Goal: Transaction & Acquisition: Book appointment/travel/reservation

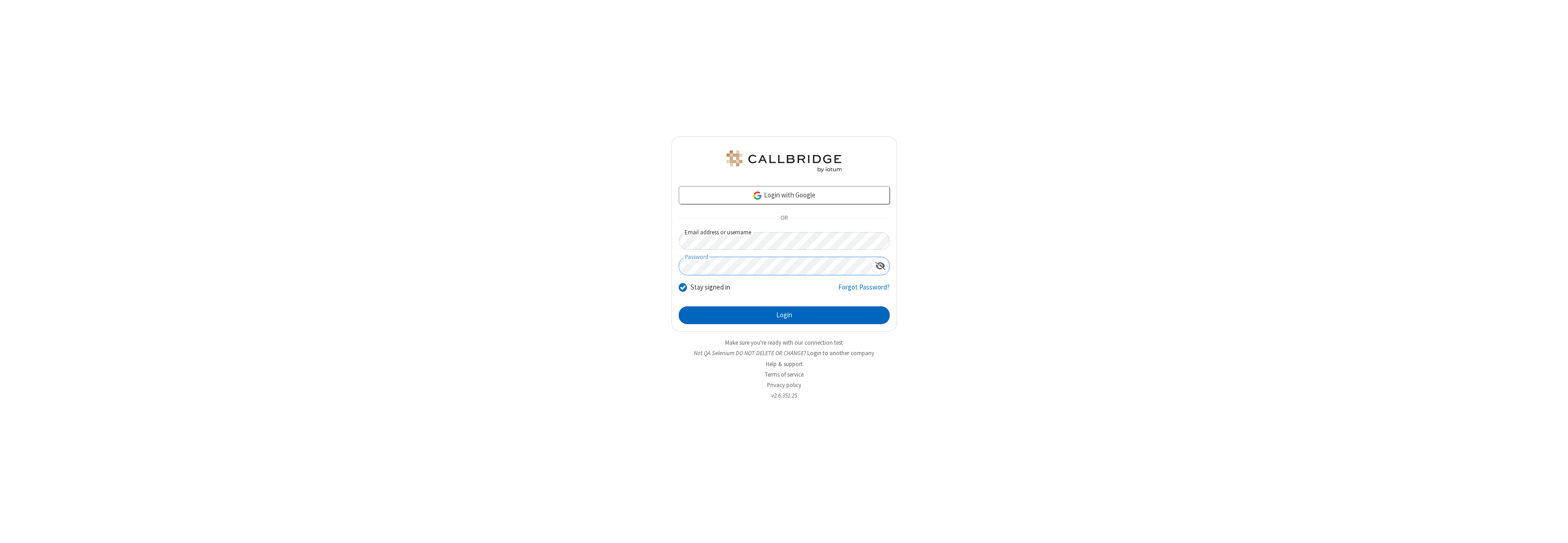
click at [784, 315] on button "Login" at bounding box center [784, 315] width 211 height 18
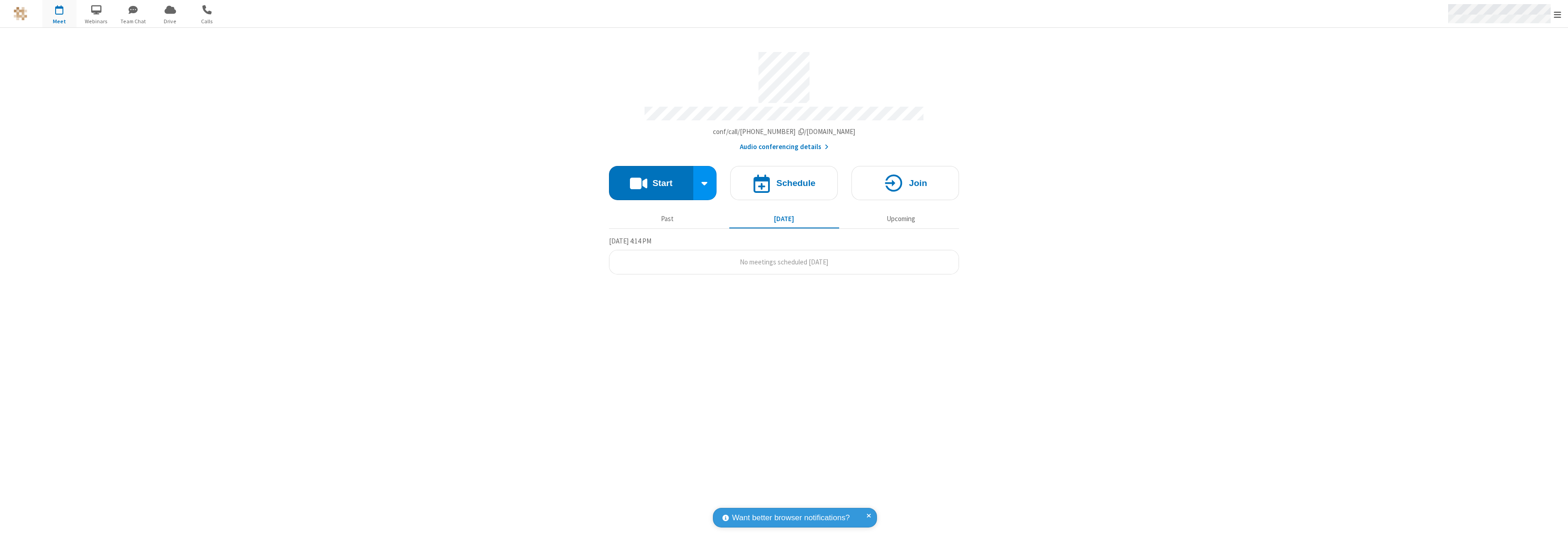
click at [1558, 14] on span "Open menu" at bounding box center [1558, 14] width 7 height 9
click at [59, 14] on span "button" at bounding box center [59, 10] width 34 height 15
click at [784, 179] on h4 "Schedule" at bounding box center [796, 183] width 39 height 8
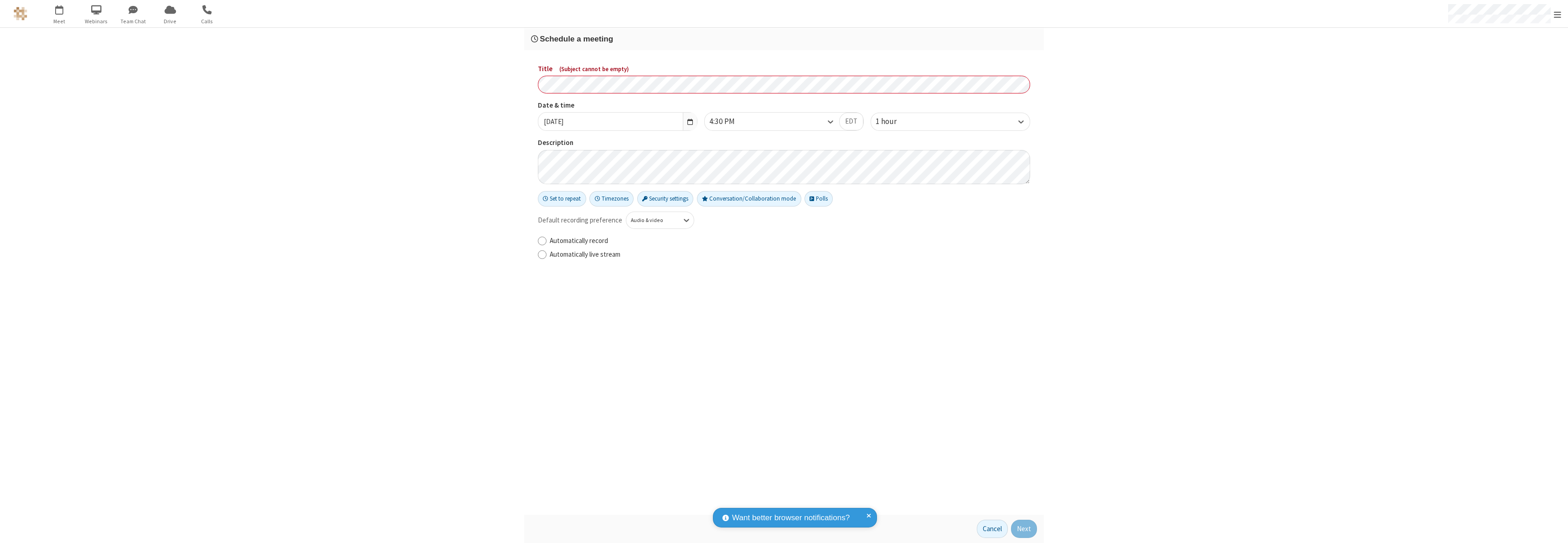
click at [784, 38] on h3 "Schedule a meeting" at bounding box center [784, 39] width 506 height 8
click at [1024, 528] on button "Next" at bounding box center [1023, 528] width 26 height 18
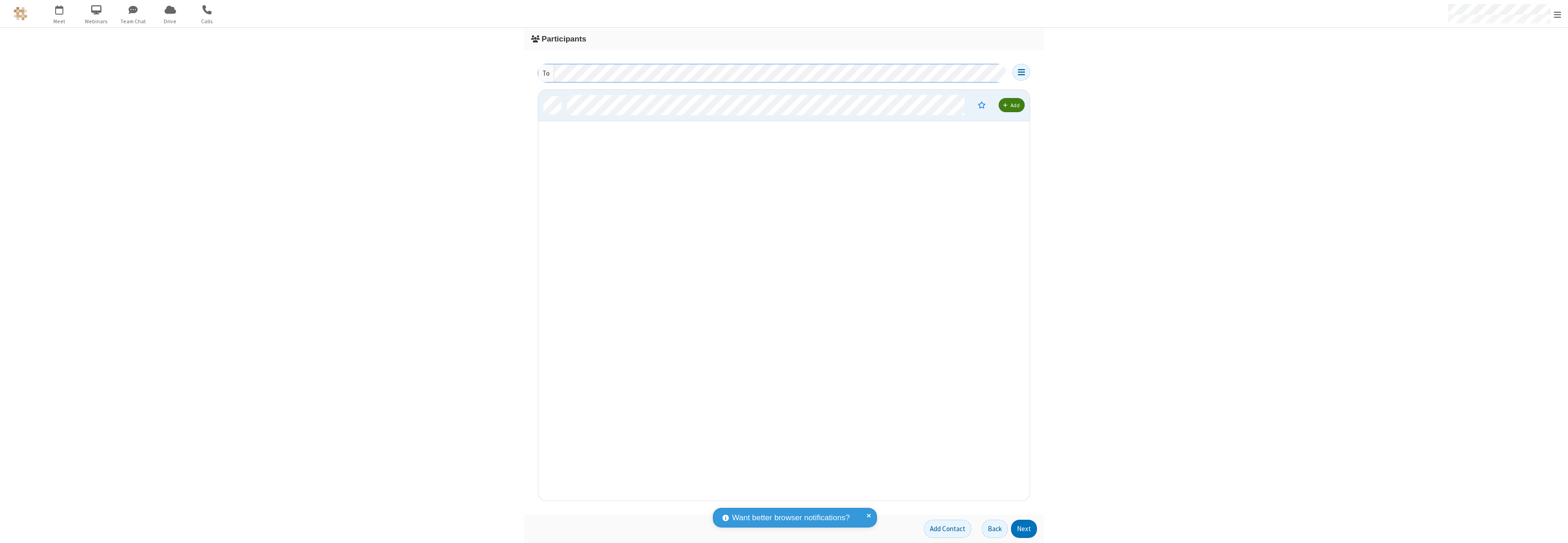
scroll to position [403, 485]
click at [1024, 528] on button "Next" at bounding box center [1023, 528] width 26 height 18
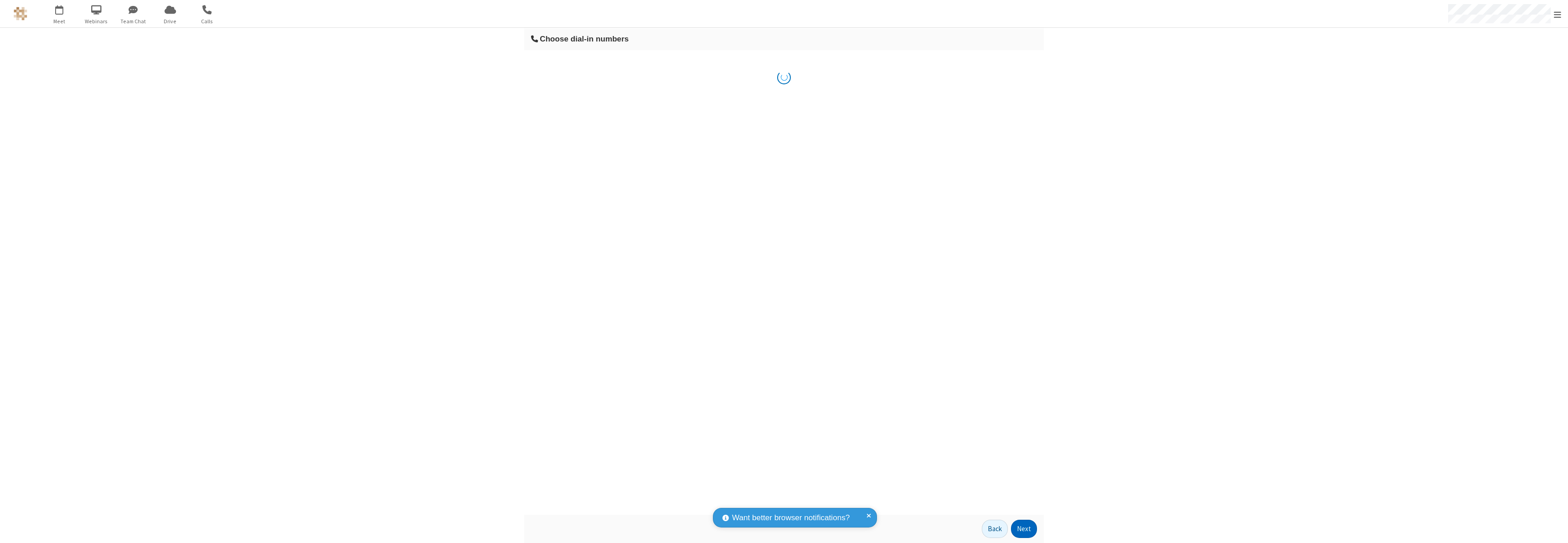
click at [1024, 528] on button "Next" at bounding box center [1023, 528] width 26 height 18
click at [1017, 528] on button "Schedule" at bounding box center [1017, 528] width 38 height 18
